Goal: Task Accomplishment & Management: Manage account settings

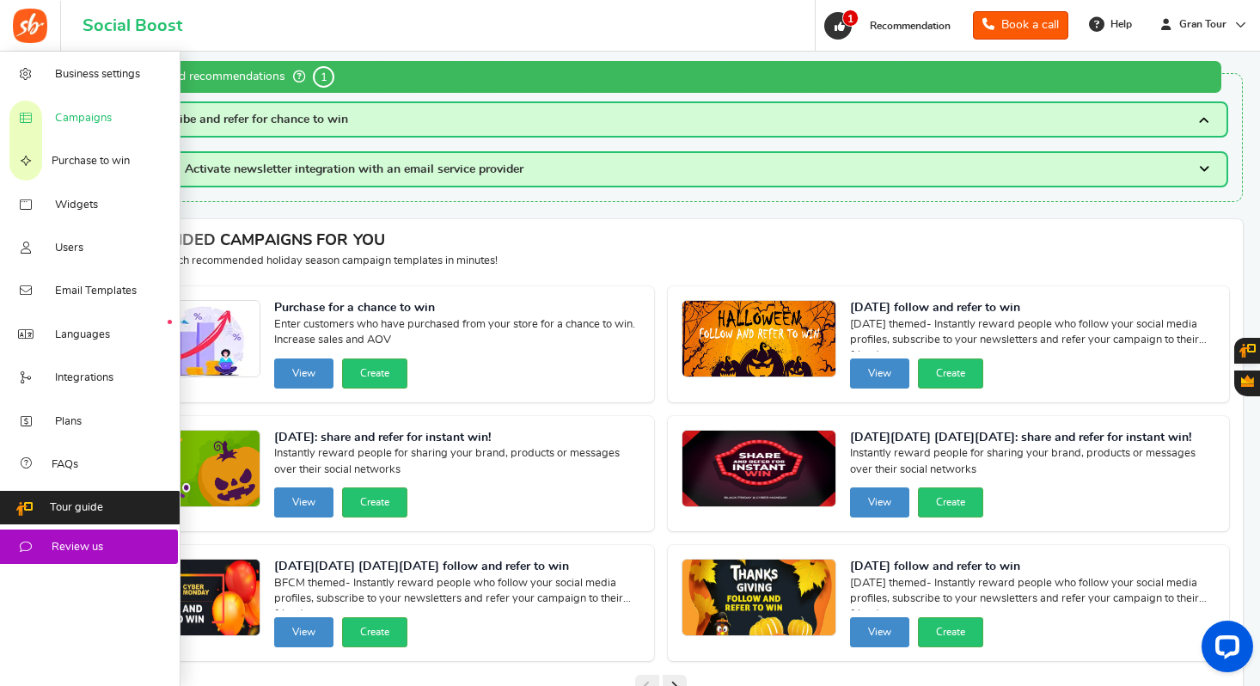
click at [100, 120] on span "Campaigns" at bounding box center [83, 118] width 57 height 15
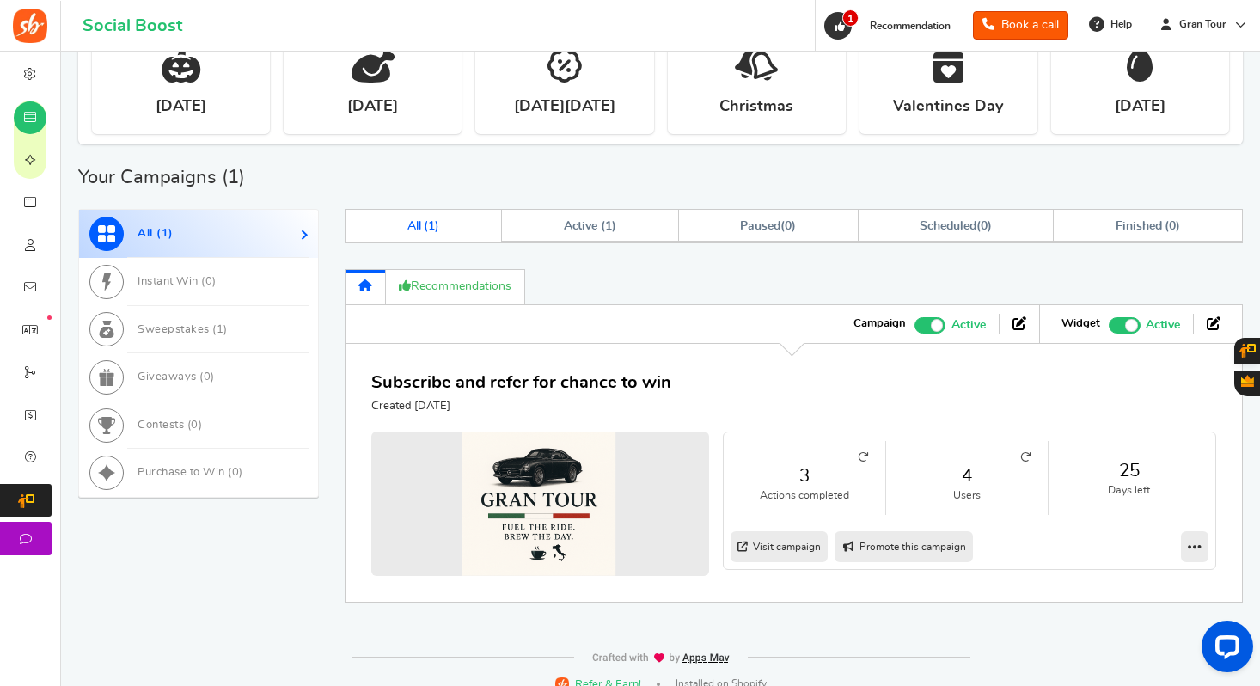
scroll to position [707, 0]
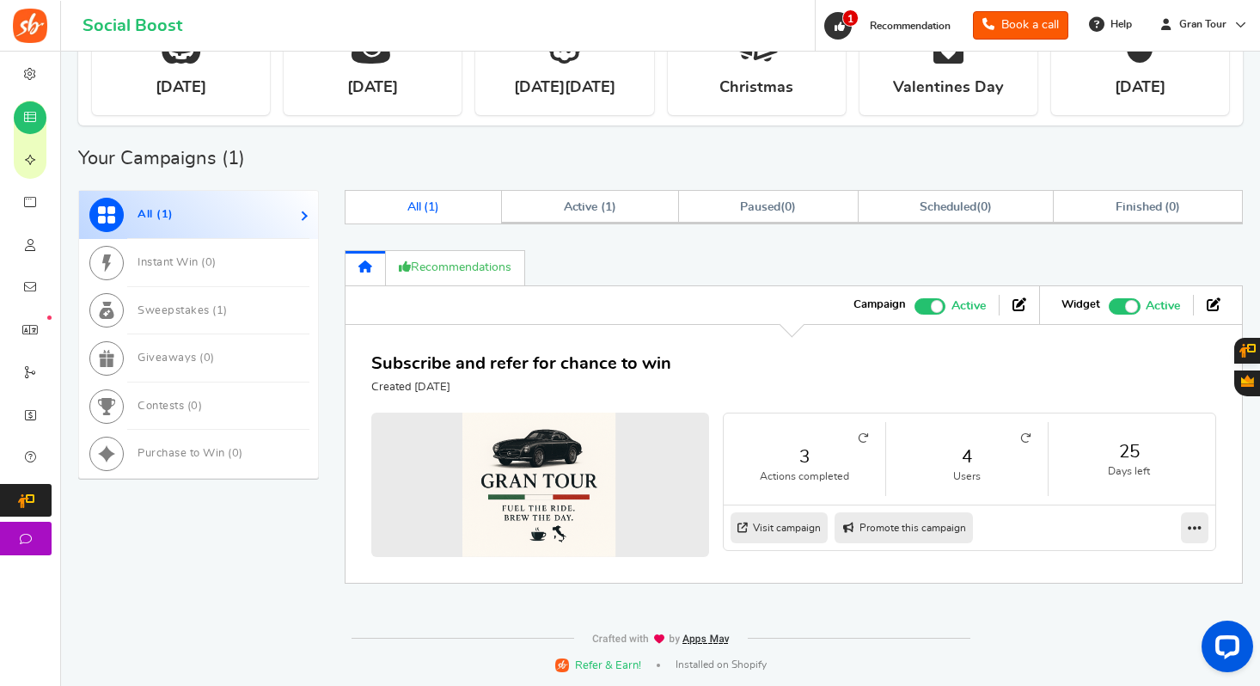
click at [1020, 436] on icon at bounding box center [1025, 438] width 10 height 10
click at [1189, 526] on icon at bounding box center [1194, 527] width 14 height 15
click at [622, 256] on div "Warning - Fix it! Recommendations" at bounding box center [794, 267] width 898 height 35
